Goal: Task Accomplishment & Management: Manage account settings

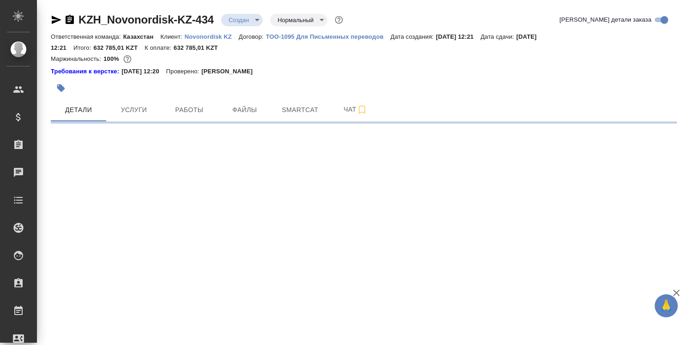
select select "RU"
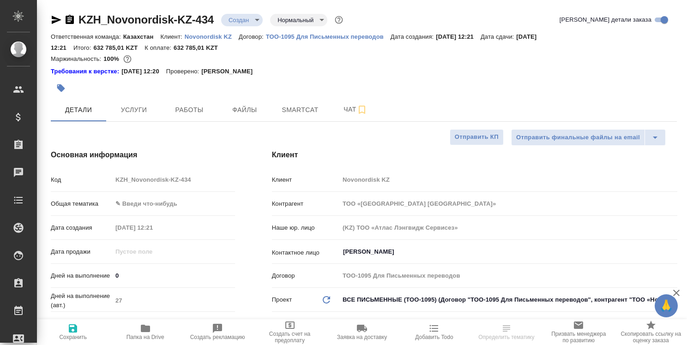
type textarea "x"
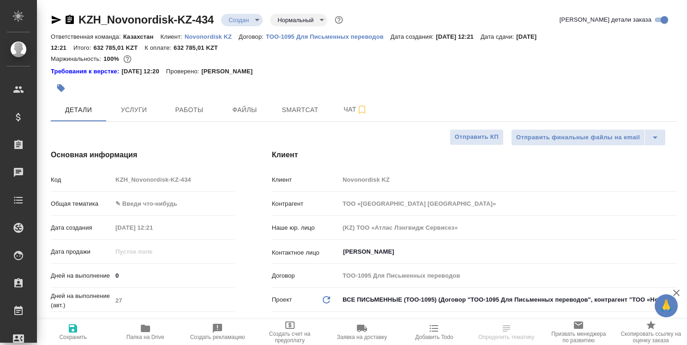
type textarea "x"
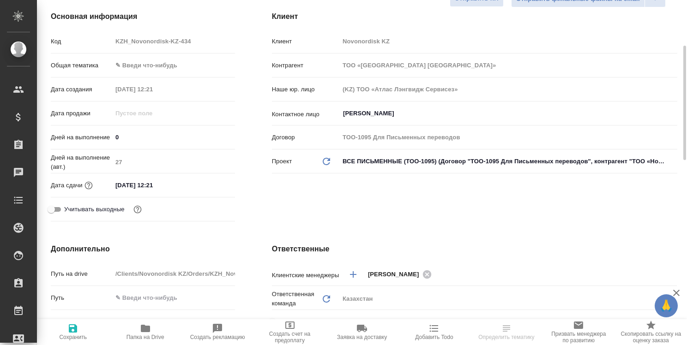
click at [146, 329] on icon "button" at bounding box center [145, 328] width 9 height 7
type textarea "x"
select select "RU"
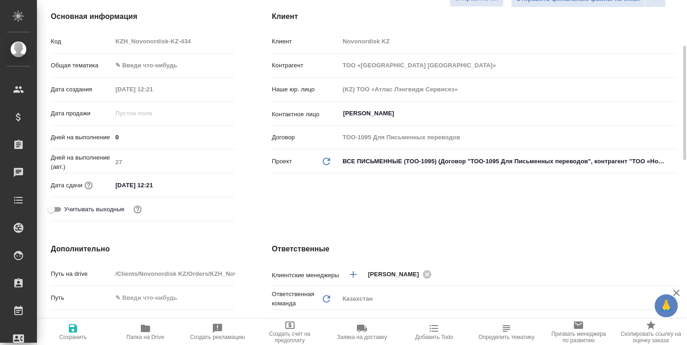
type textarea "x"
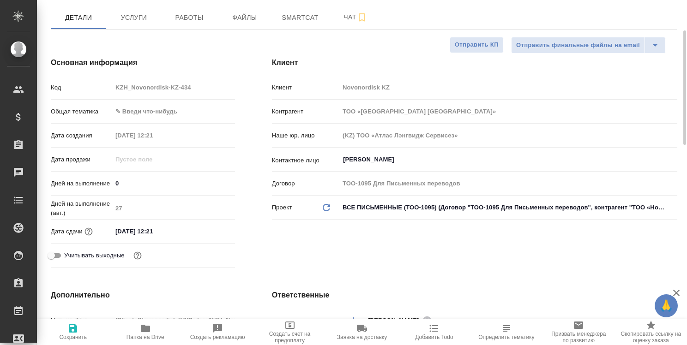
scroll to position [0, 0]
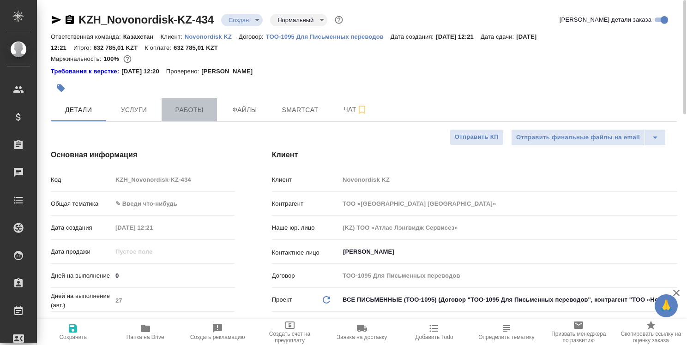
click at [191, 109] on span "Работы" at bounding box center [189, 110] width 44 height 12
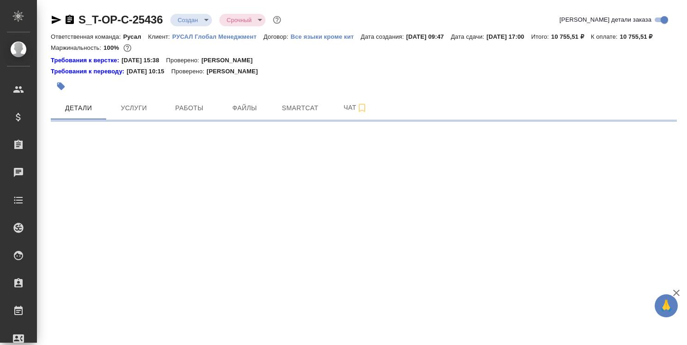
select select "RU"
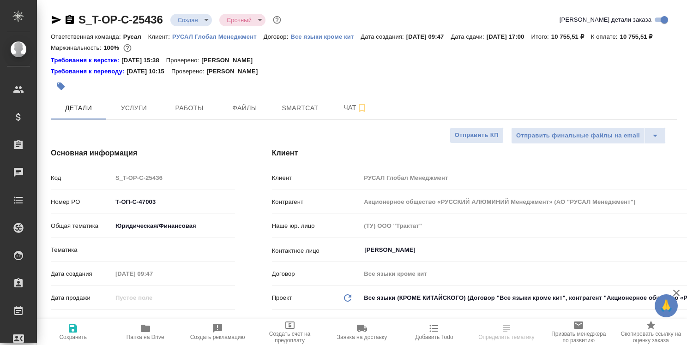
type textarea "x"
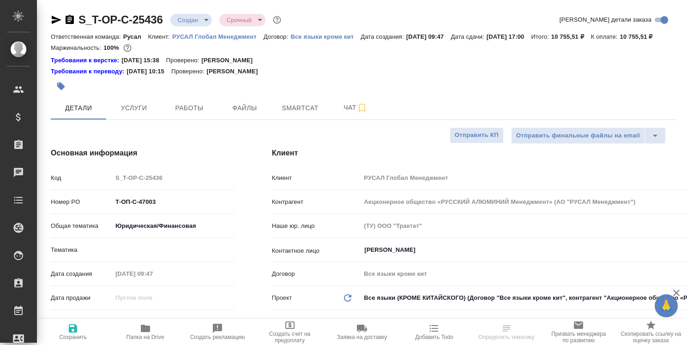
type textarea "x"
type input "[PERSON_NAME]"
click at [192, 114] on span "Работы" at bounding box center [189, 108] width 44 height 12
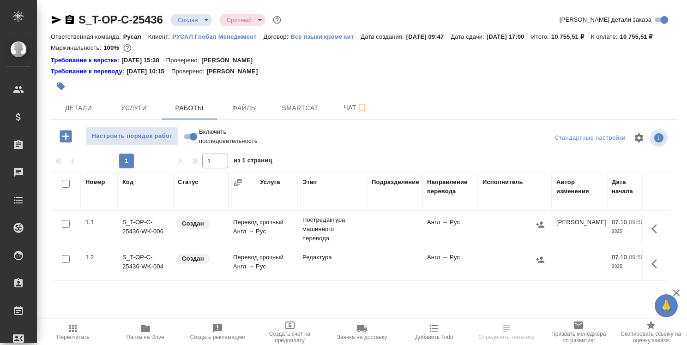
click at [145, 325] on icon "button" at bounding box center [145, 328] width 11 height 11
